Goal: Transaction & Acquisition: Obtain resource

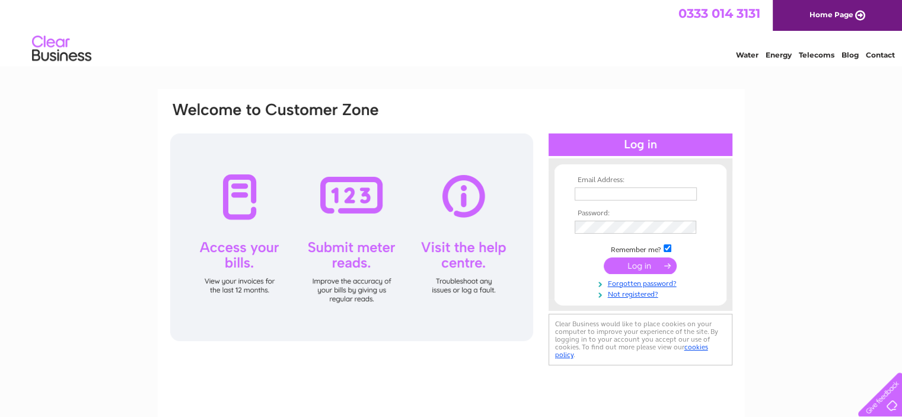
type input "[EMAIL_ADDRESS][DOMAIN_NAME]"
click at [629, 265] on input "submit" at bounding box center [640, 265] width 73 height 17
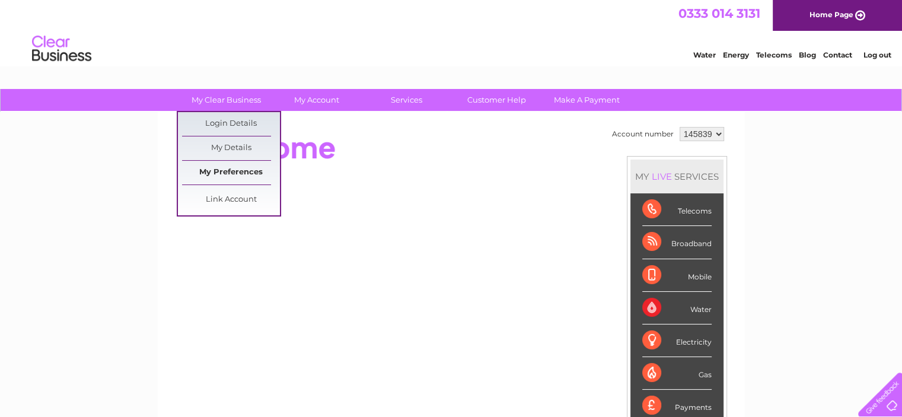
click at [226, 175] on link "My Preferences" at bounding box center [231, 173] width 98 height 24
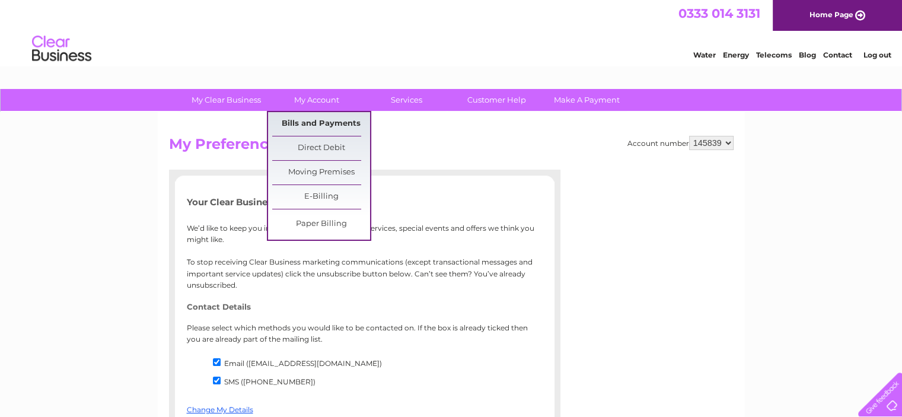
click at [315, 124] on link "Bills and Payments" at bounding box center [321, 124] width 98 height 24
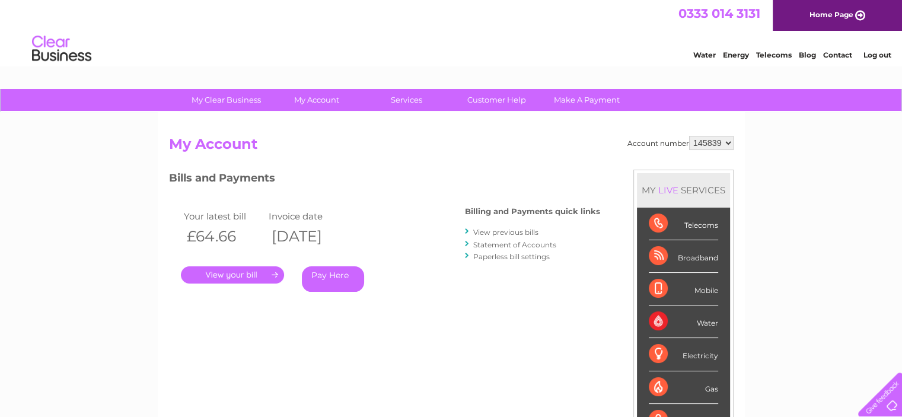
click at [237, 275] on link "." at bounding box center [232, 274] width 103 height 17
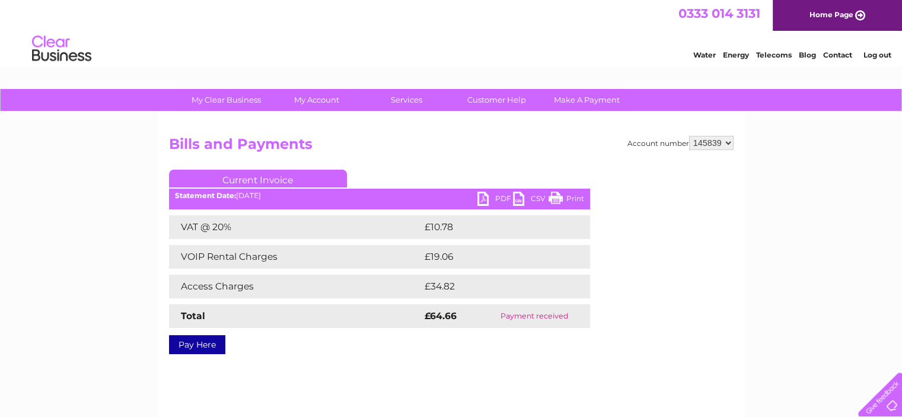
click at [502, 195] on link "PDF" at bounding box center [495, 200] width 36 height 17
click at [868, 56] on link "Log out" at bounding box center [877, 54] width 28 height 9
